Goal: Information Seeking & Learning: Learn about a topic

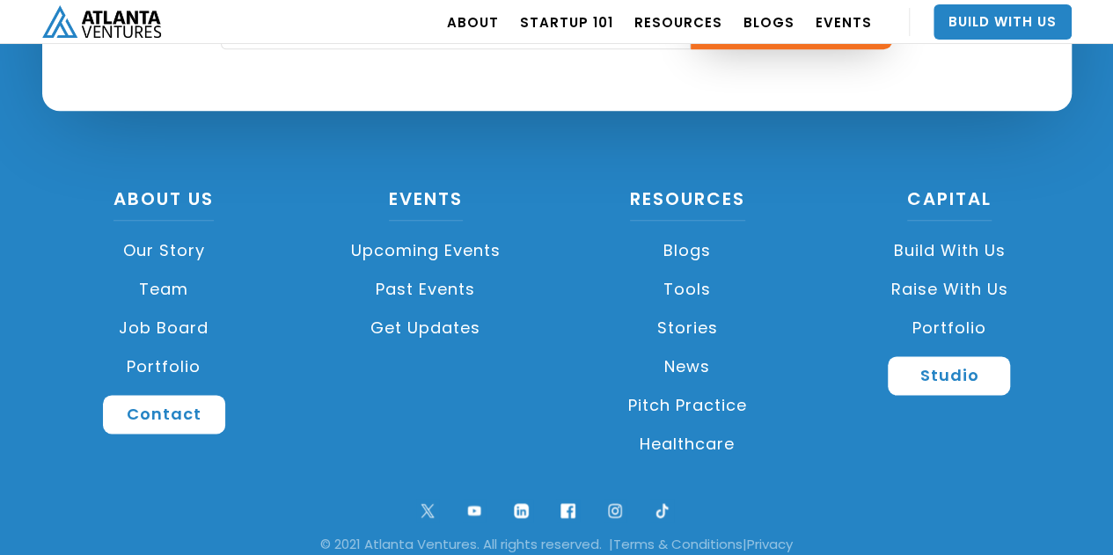
scroll to position [4295, 0]
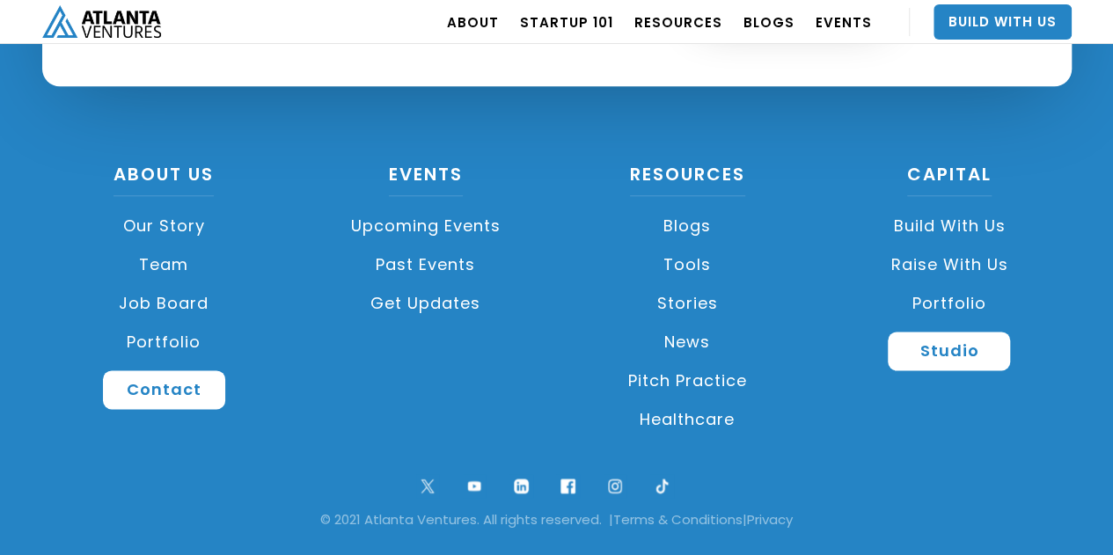
drag, startPoint x: 934, startPoint y: 300, endPoint x: 933, endPoint y: 288, distance: 12.4
click at [934, 300] on link "Portfolio" at bounding box center [949, 303] width 245 height 39
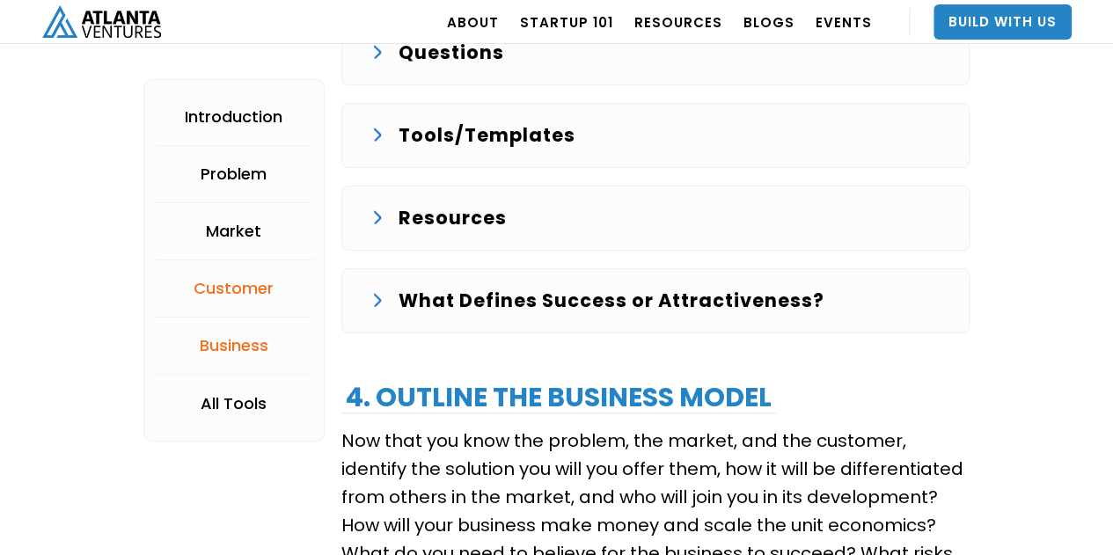
scroll to position [3344, 0]
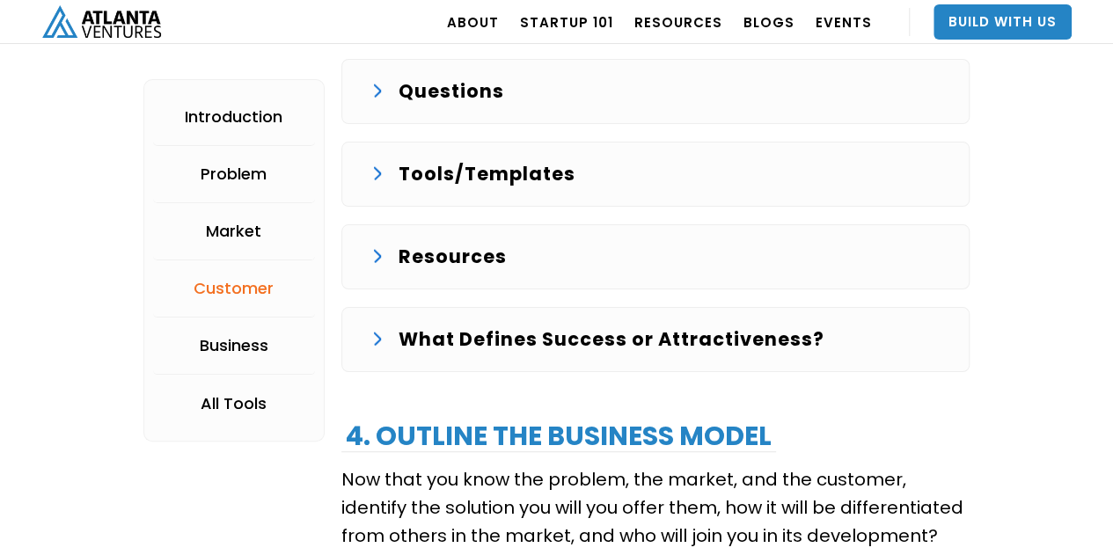
drag, startPoint x: 482, startPoint y: 168, endPoint x: 451, endPoint y: 170, distance: 31.7
click at [451, 170] on p "Tools/Templates" at bounding box center [487, 174] width 177 height 28
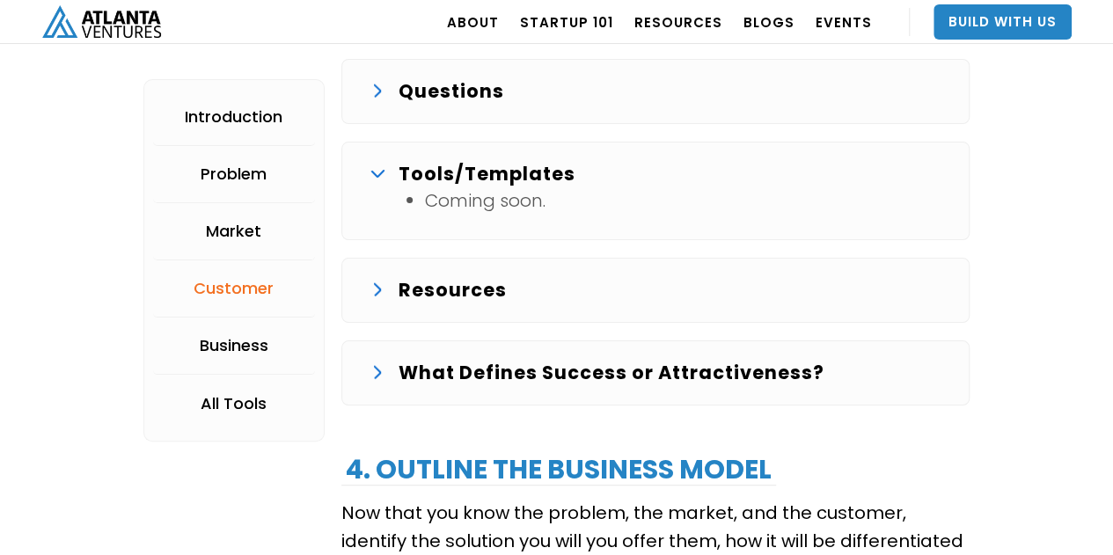
click at [391, 82] on div "Questions" at bounding box center [655, 91] width 570 height 28
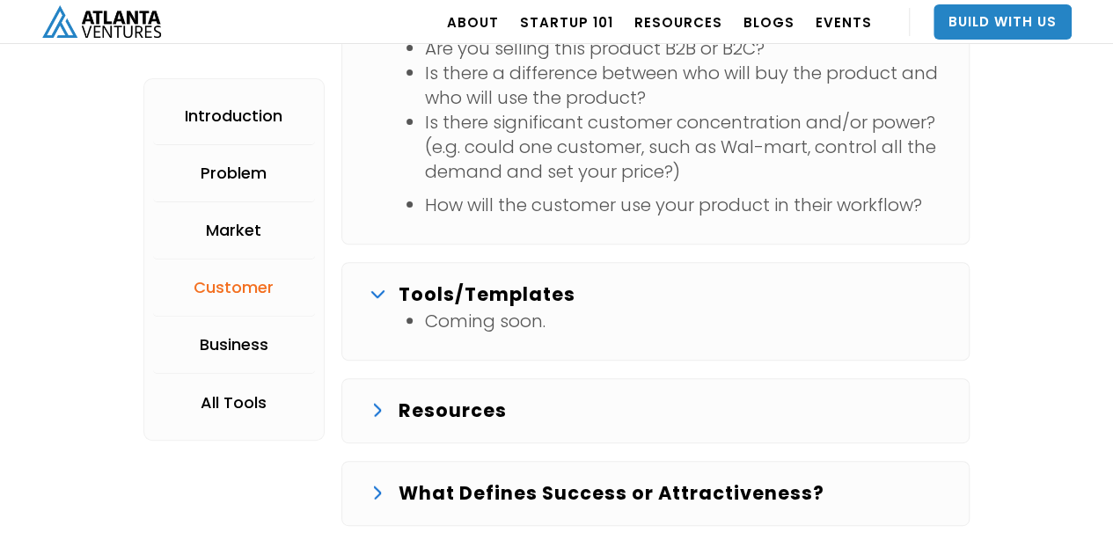
scroll to position [3696, 0]
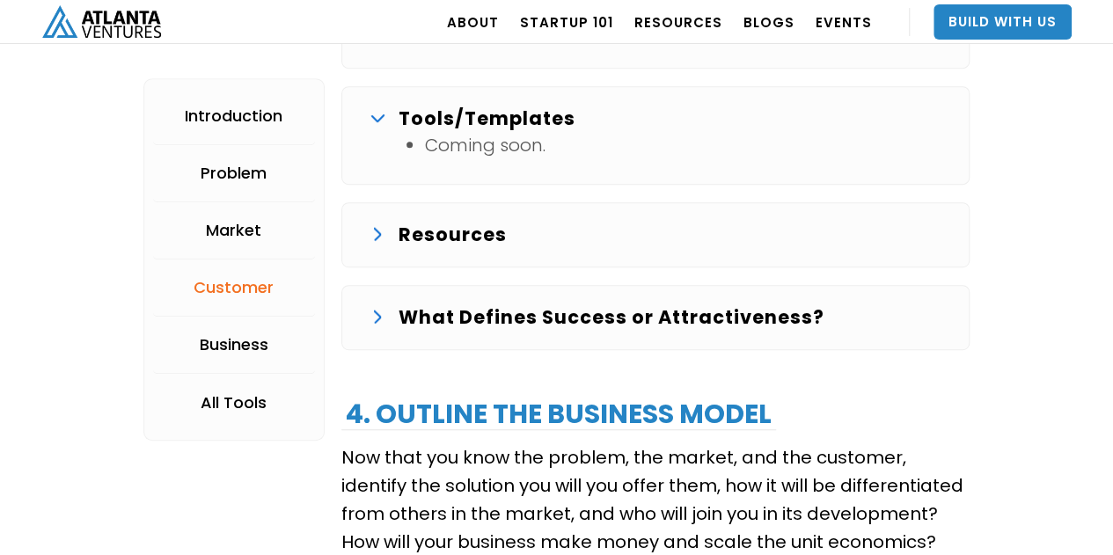
click at [374, 228] on img at bounding box center [378, 235] width 8 height 14
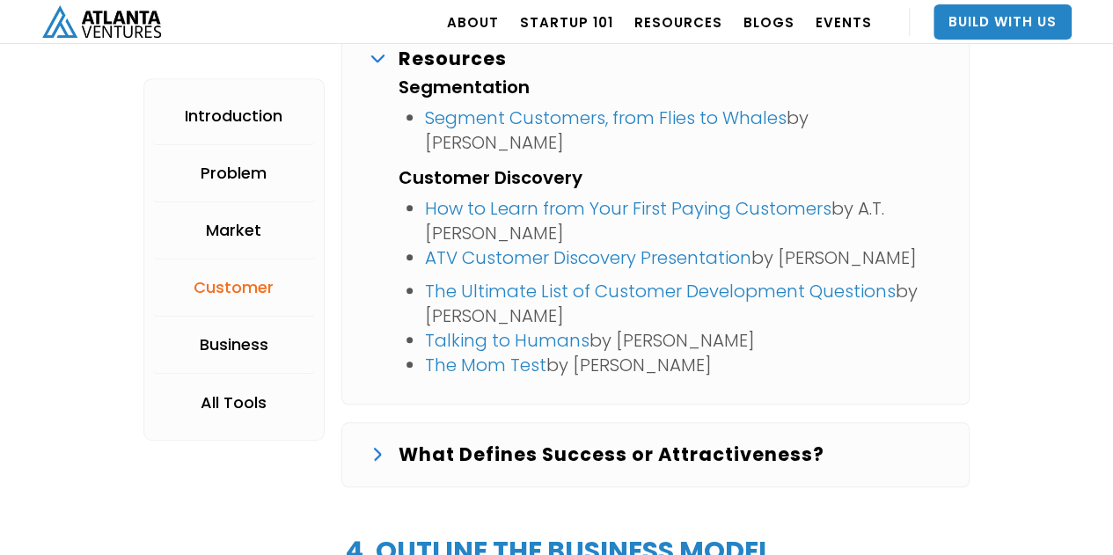
scroll to position [3960, 0]
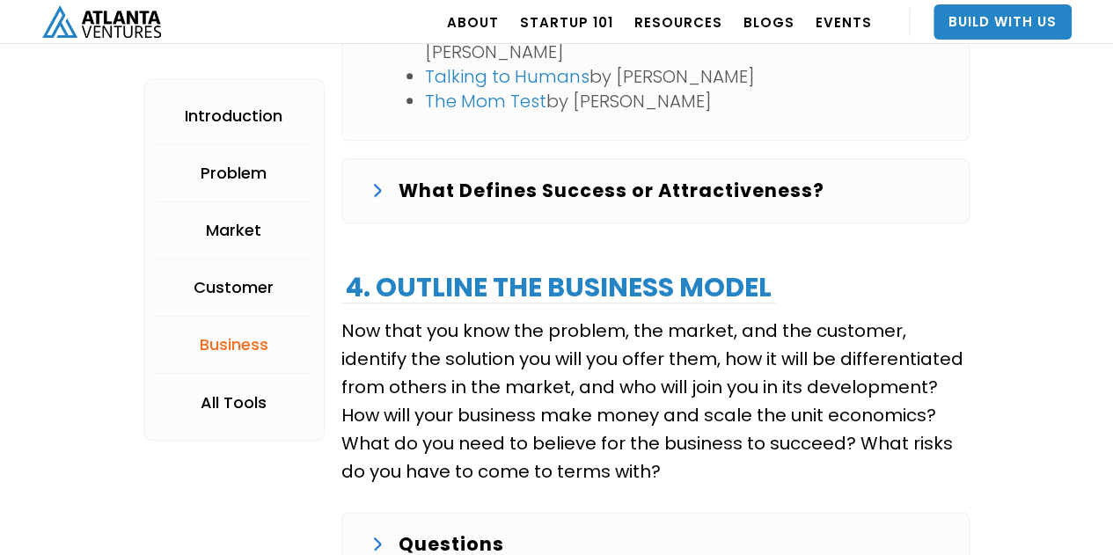
click at [372, 207] on div "What Defines Success or Attractiveness? You have validated the problem with mul…" at bounding box center [655, 190] width 628 height 65
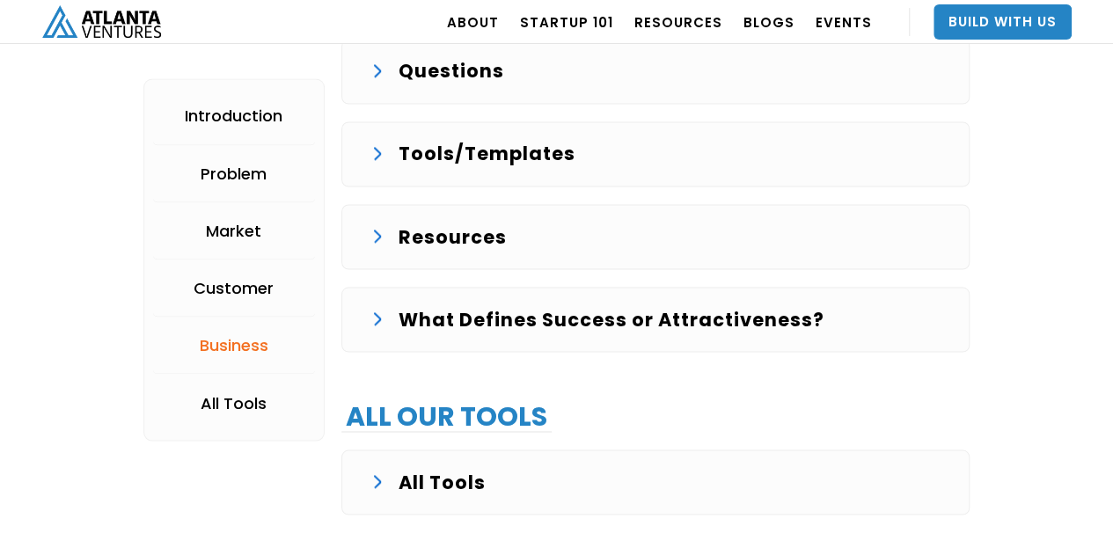
scroll to position [4840, 0]
click at [376, 154] on div "Tools/Templates" at bounding box center [655, 154] width 570 height 28
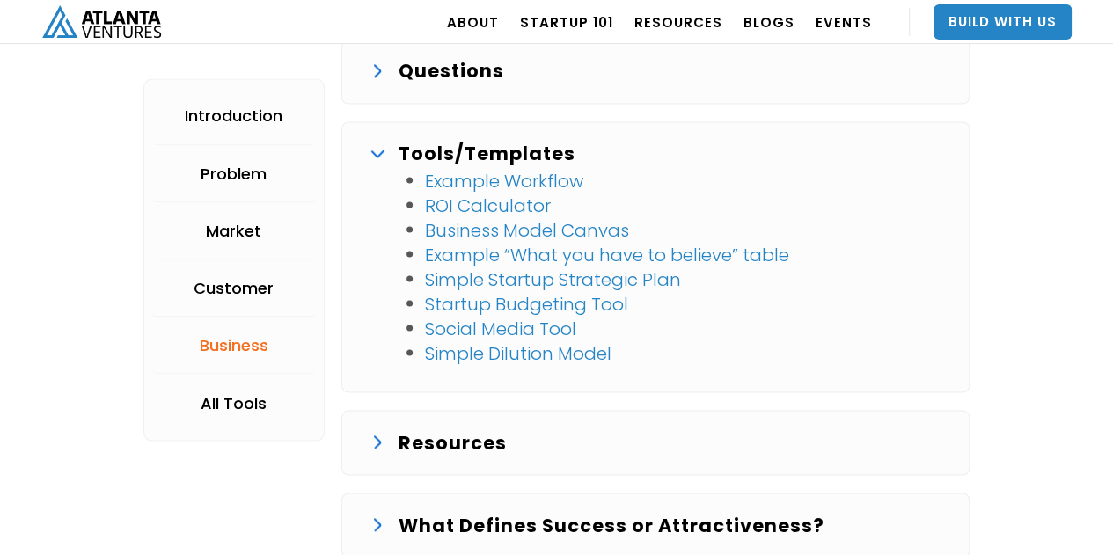
click at [407, 429] on p "Resources" at bounding box center [453, 443] width 108 height 28
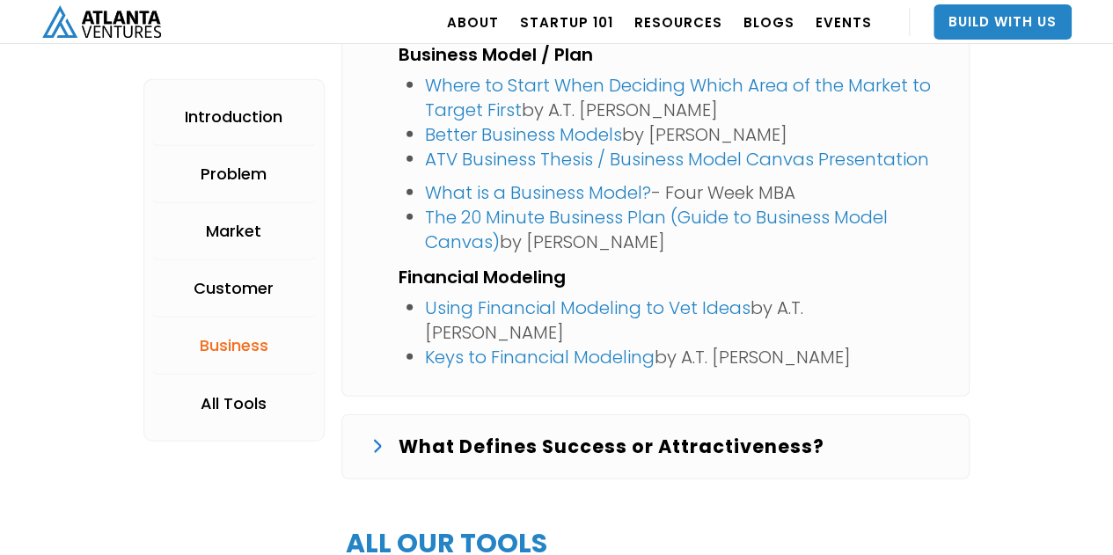
scroll to position [5632, 0]
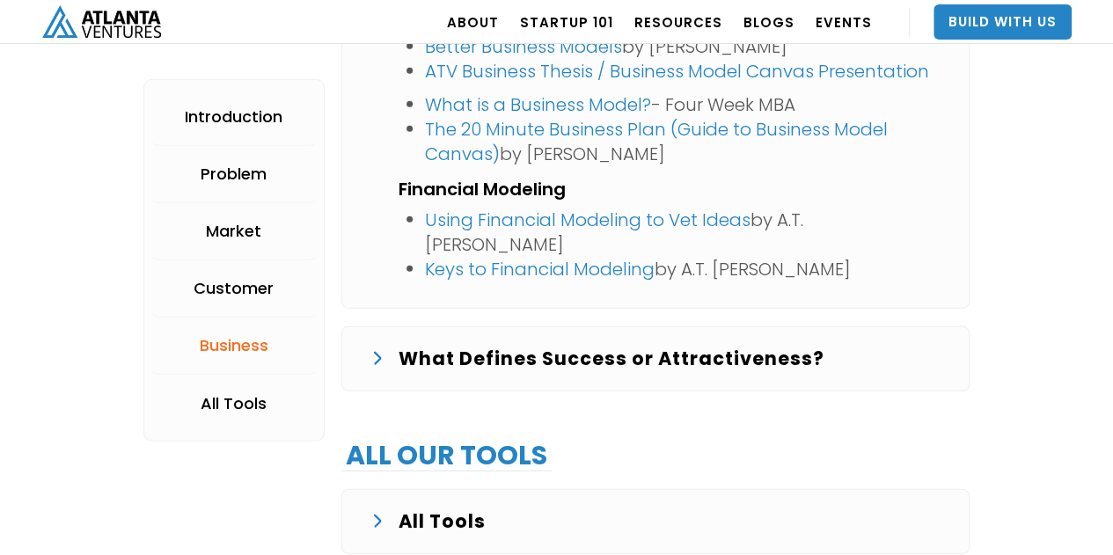
click at [421, 345] on p "What Defines Success or Attractiveness?" at bounding box center [612, 359] width 426 height 28
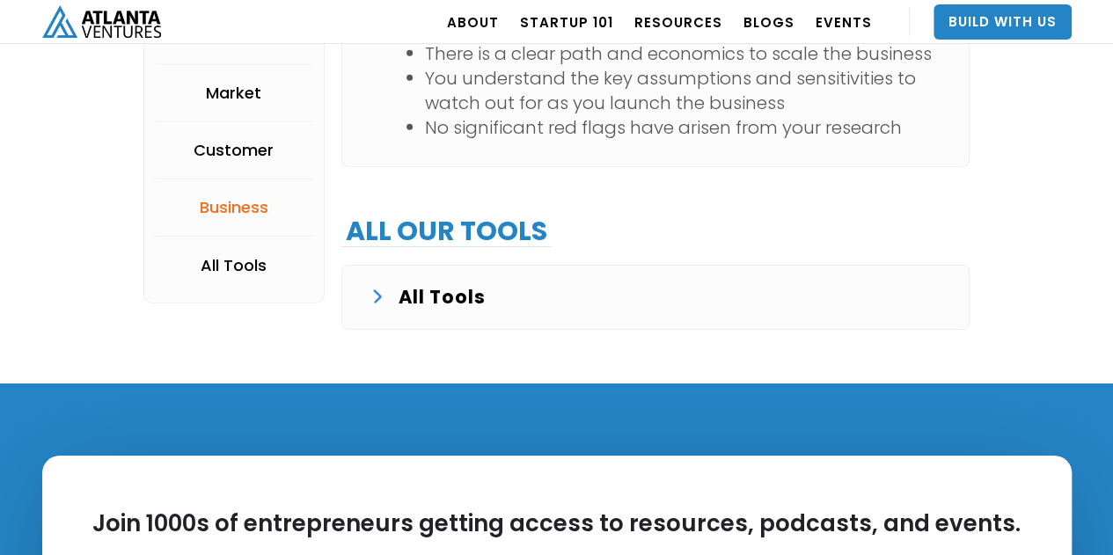
scroll to position [6248, 0]
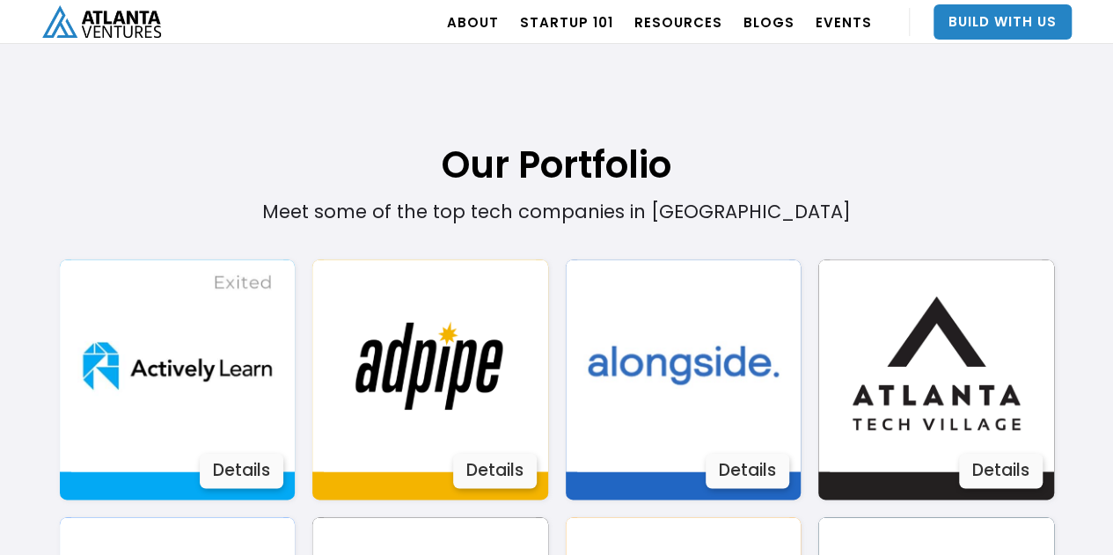
scroll to position [1058, 0]
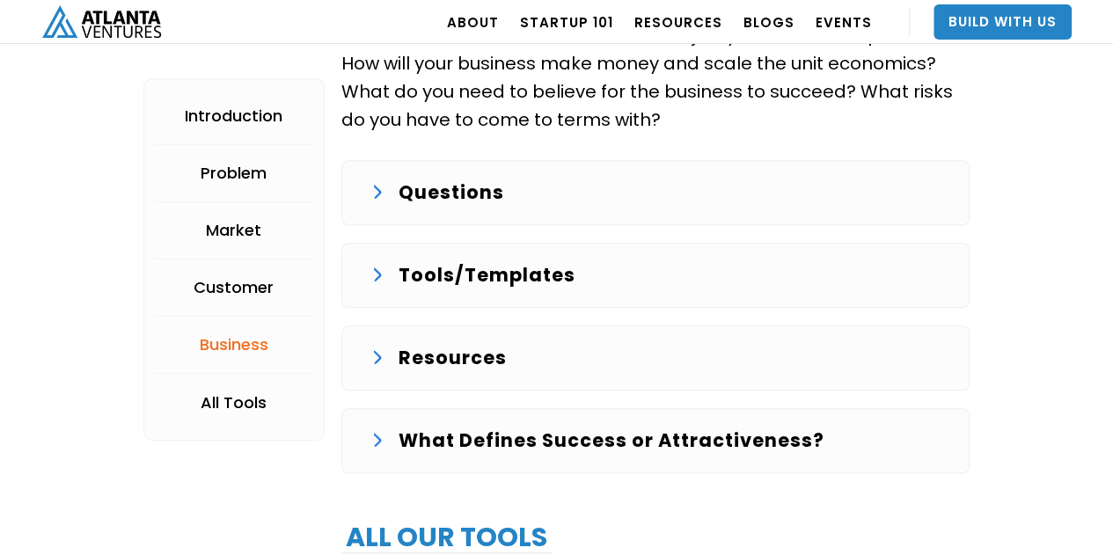
scroll to position [3954, 0]
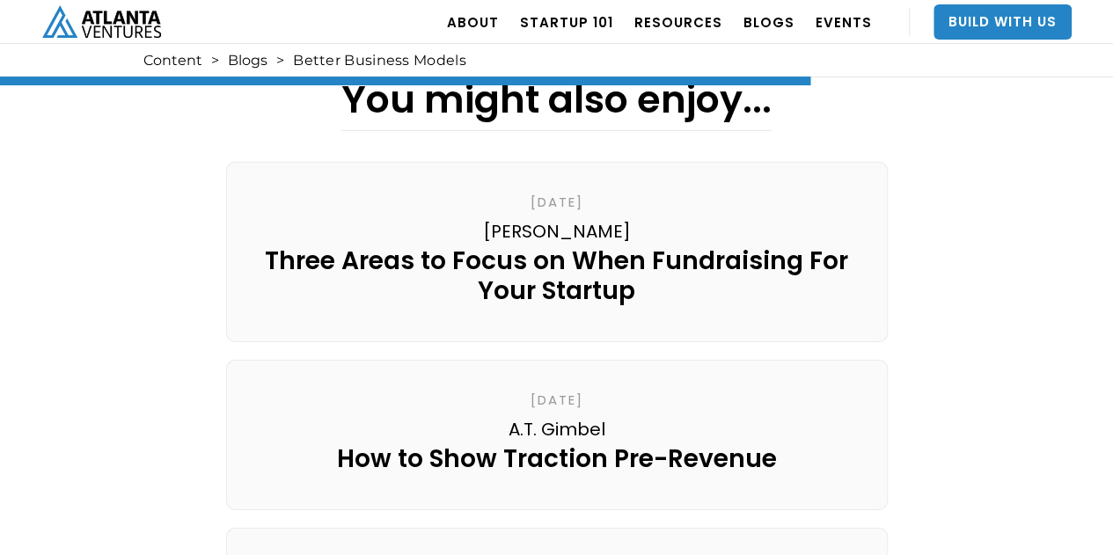
scroll to position [2640, 0]
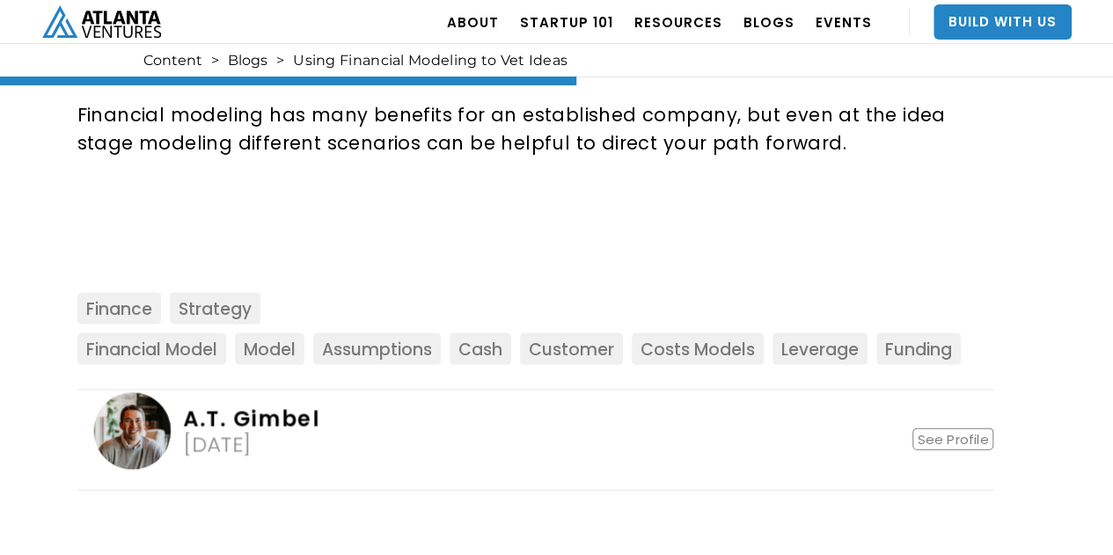
scroll to position [1672, 0]
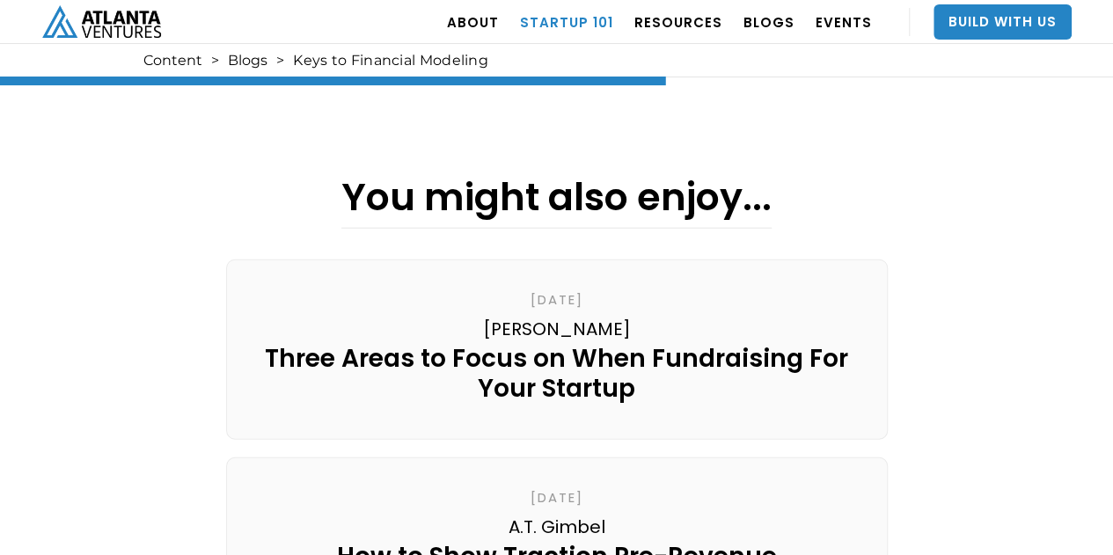
scroll to position [2112, 0]
